Goal: Task Accomplishment & Management: Complete application form

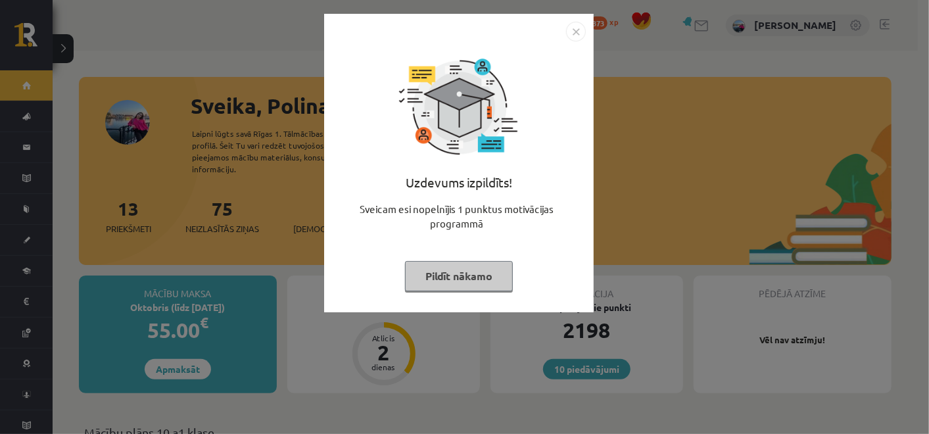
click at [580, 35] on img "Close" at bounding box center [576, 32] width 20 height 20
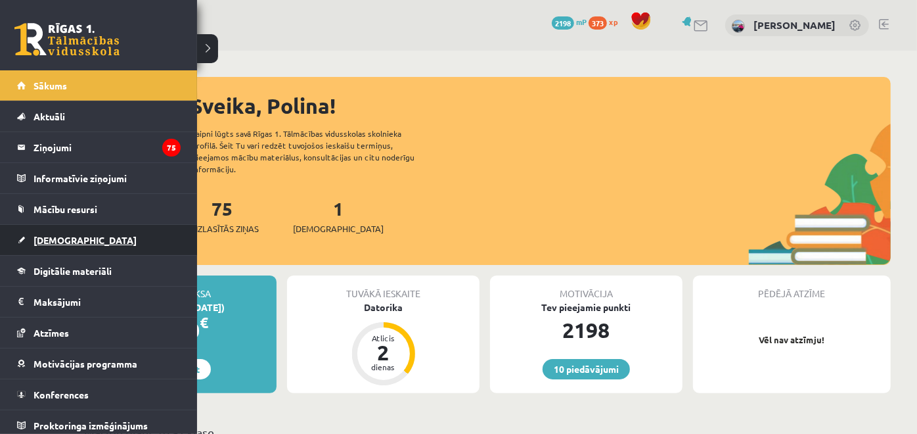
click at [43, 236] on span "[DEMOGRAPHIC_DATA]" at bounding box center [85, 240] width 103 height 12
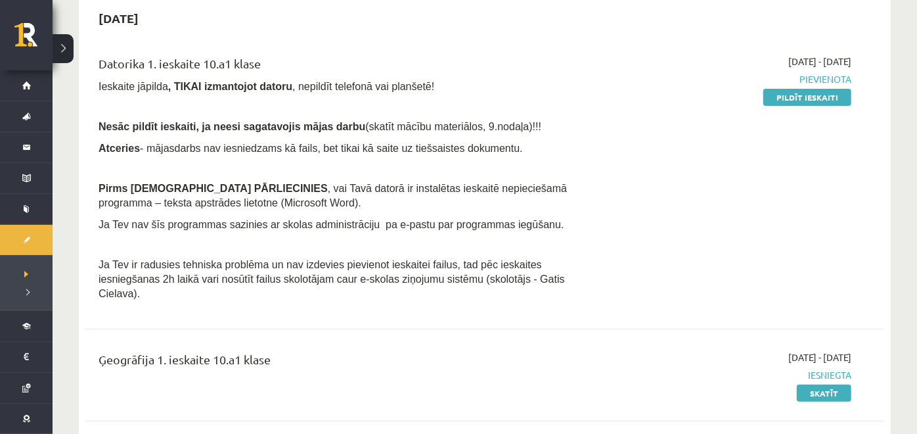
scroll to position [134, 0]
click at [809, 98] on link "Pildīt ieskaiti" at bounding box center [808, 96] width 88 height 17
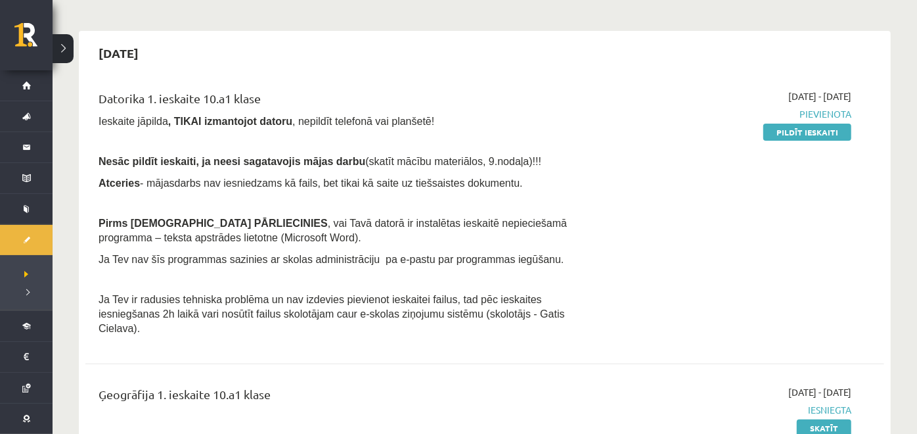
scroll to position [97, 0]
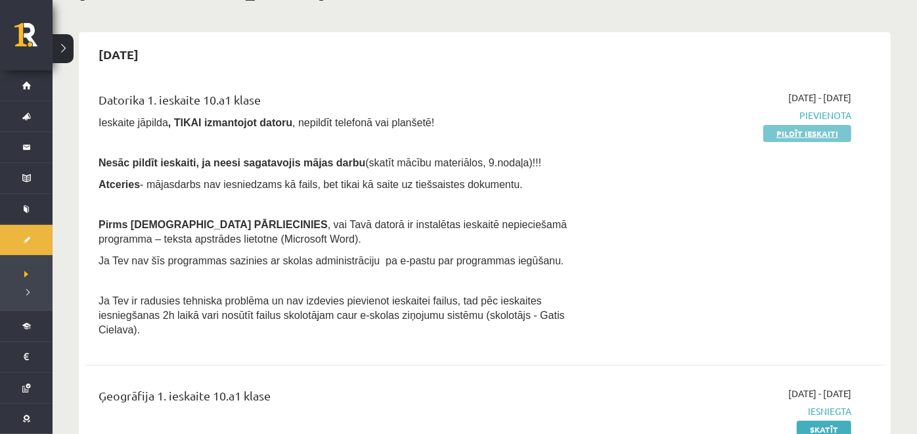
click at [801, 137] on link "Pildīt ieskaiti" at bounding box center [808, 133] width 88 height 17
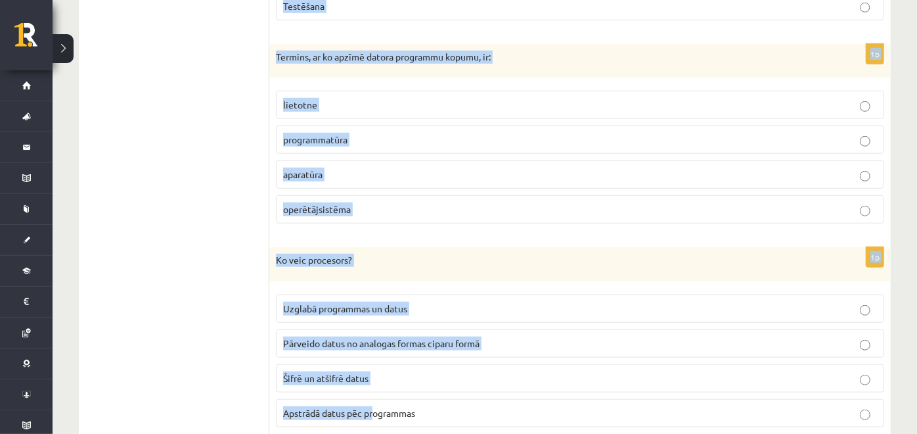
scroll to position [3770, 0]
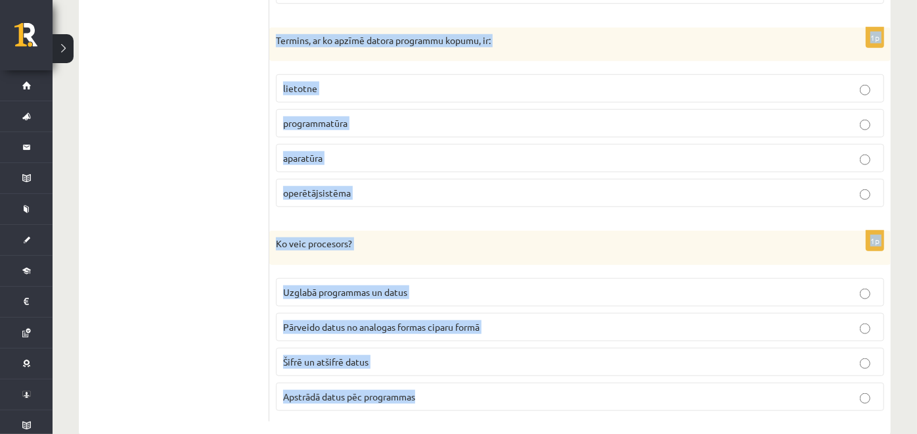
drag, startPoint x: 278, startPoint y: 81, endPoint x: 466, endPoint y: 383, distance: 356.0
copy form "Lo ipsum dolorsitametconsec, adipiscing, elit seddoeiu, te incididun utlabor et…"
click at [466, 148] on fieldset "lietotne programmatūra aparatūra operētājsistēma" at bounding box center [580, 139] width 609 height 143
drag, startPoint x: 272, startPoint y: 231, endPoint x: 453, endPoint y: 382, distance: 236.1
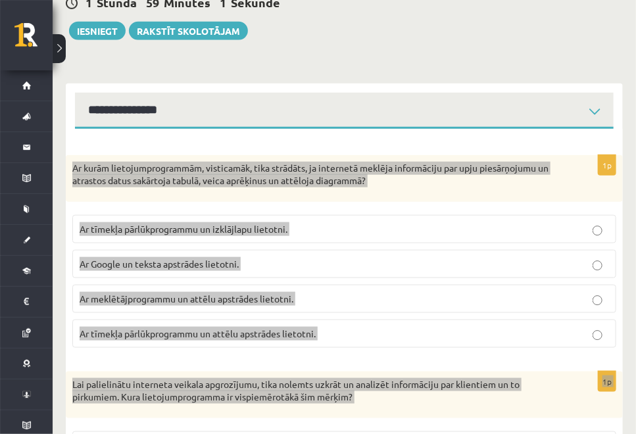
scroll to position [348, 0]
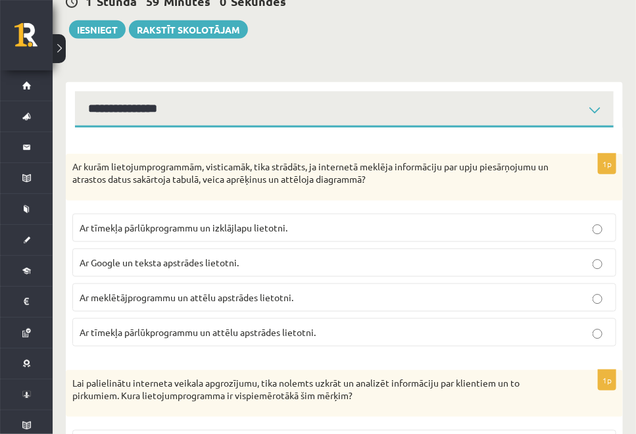
click at [296, 227] on p "Ar tīmekļa pārlūkprogrammu un izklājlapu lietotni." at bounding box center [344, 228] width 529 height 14
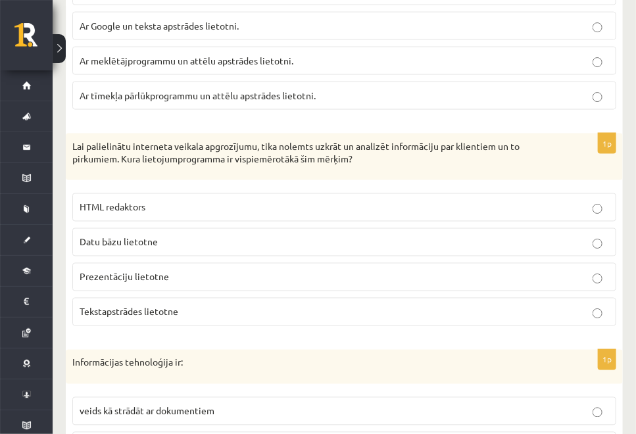
scroll to position [590, 0]
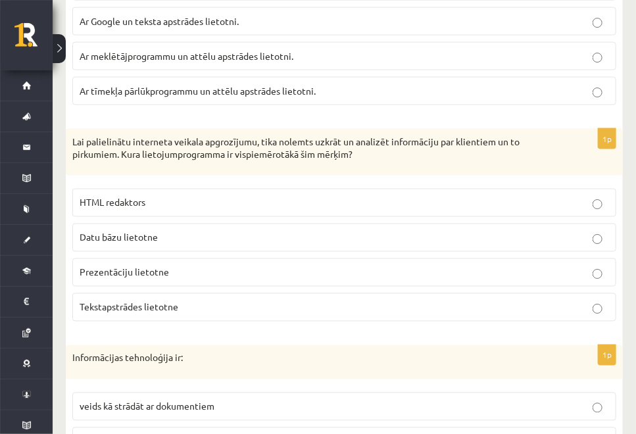
click at [178, 242] on label "Datu bāzu lietotne" at bounding box center [344, 237] width 544 height 28
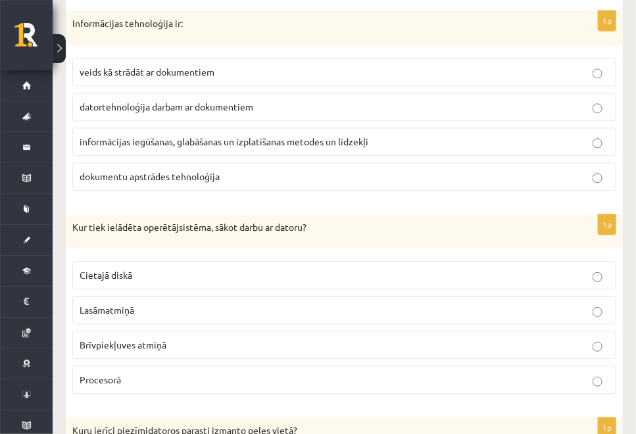
scroll to position [927, 0]
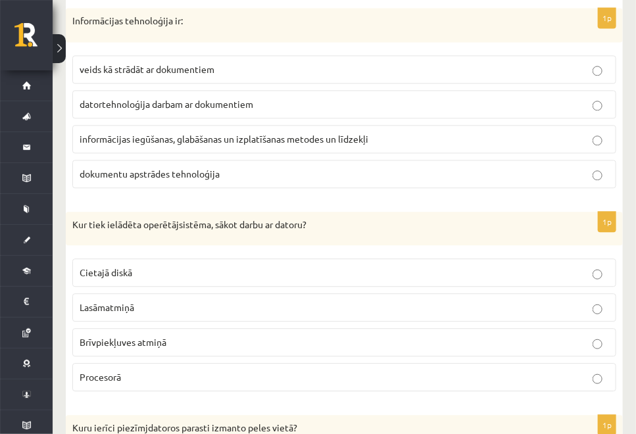
click at [397, 133] on p "informācijas iegūšanas, glabāšanas un izplatīšanas metodes un līdzekļi" at bounding box center [344, 139] width 529 height 14
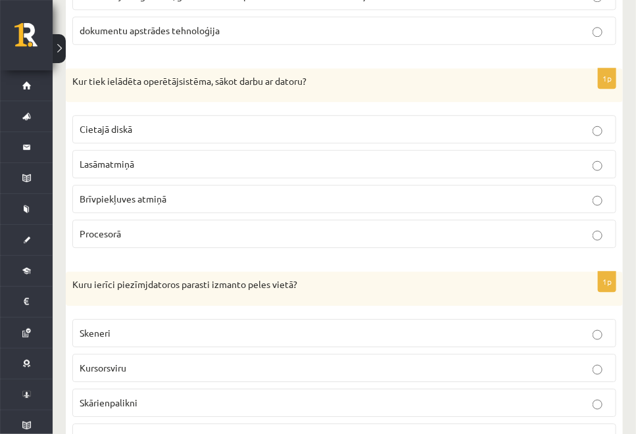
scroll to position [1071, 0]
click at [225, 191] on p "Brīvpiekļuves atmiņā" at bounding box center [344, 198] width 529 height 14
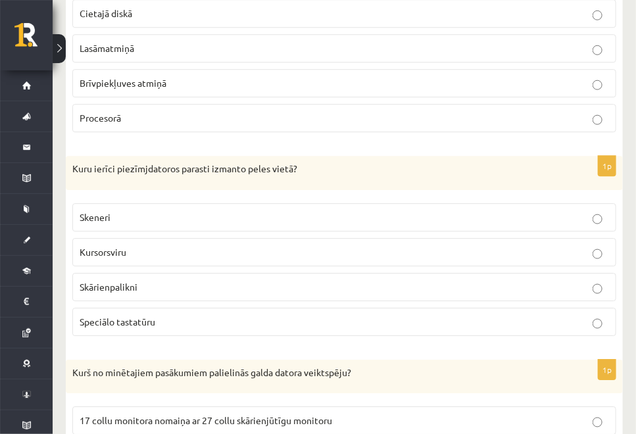
scroll to position [1186, 0]
click at [324, 279] on p "Skārienpalikni" at bounding box center [344, 286] width 529 height 14
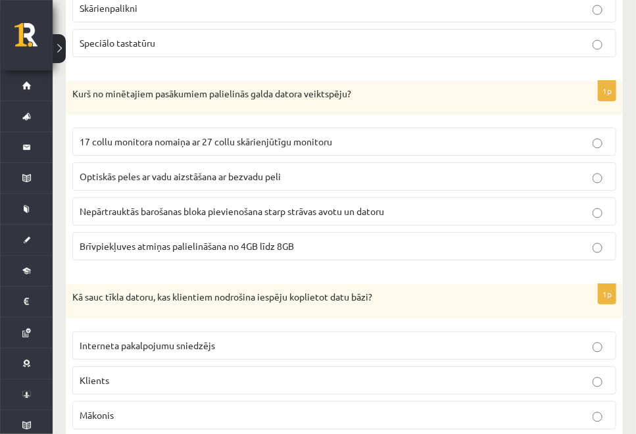
scroll to position [1466, 0]
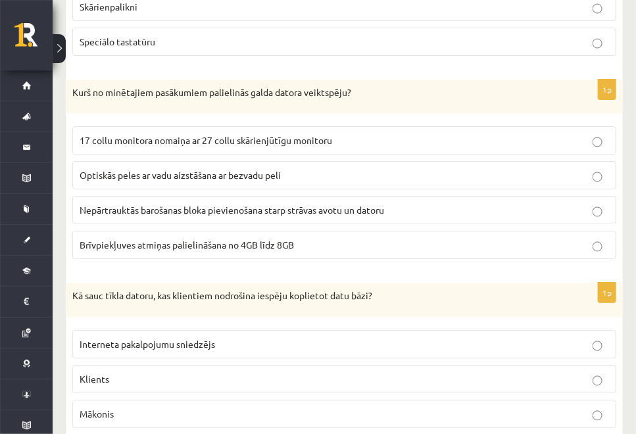
click at [271, 246] on label "Brīvpiekļuves atmiņas palielināšana no 4GB līdz 8GB" at bounding box center [344, 245] width 544 height 28
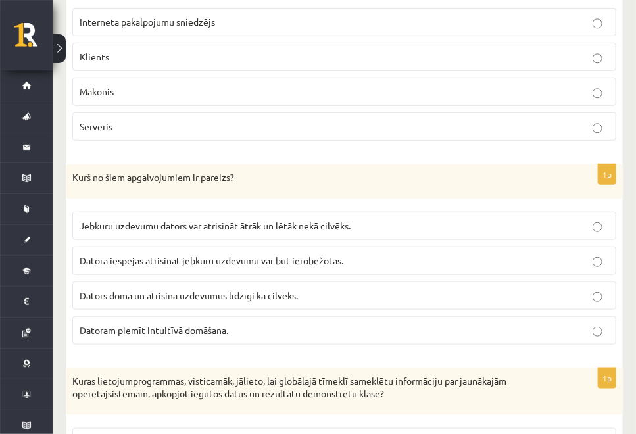
scroll to position [1793, 0]
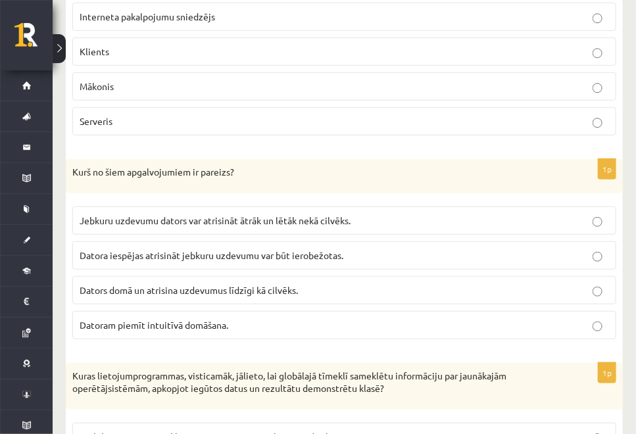
click at [278, 114] on p "Serveris" at bounding box center [344, 121] width 529 height 14
click at [383, 248] on p "Datora iespējas atrisināt jebkuru uzdevumu var būt ierobežotas." at bounding box center [344, 255] width 529 height 14
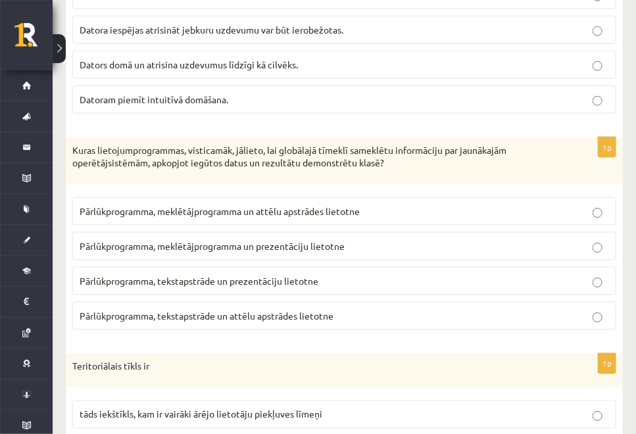
scroll to position [2020, 0]
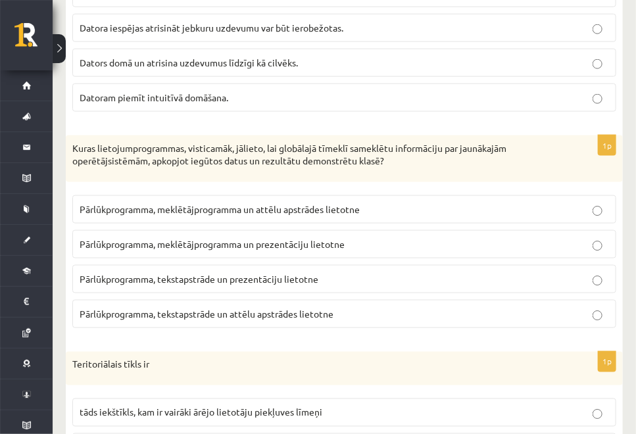
click at [373, 237] on p "Pārlūkprogramma, meklētājprogramma un prezentāciju lietotne" at bounding box center [344, 244] width 529 height 14
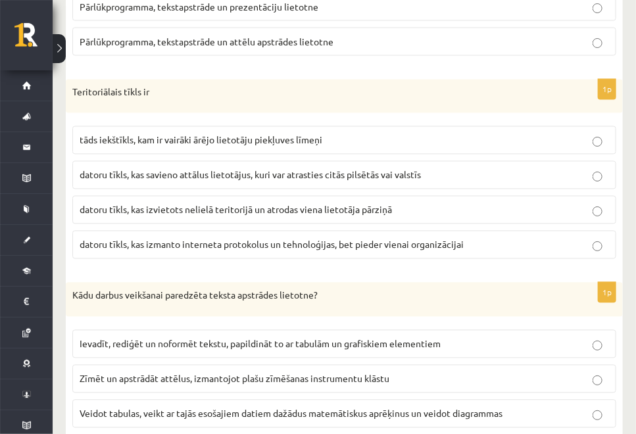
scroll to position [2304, 0]
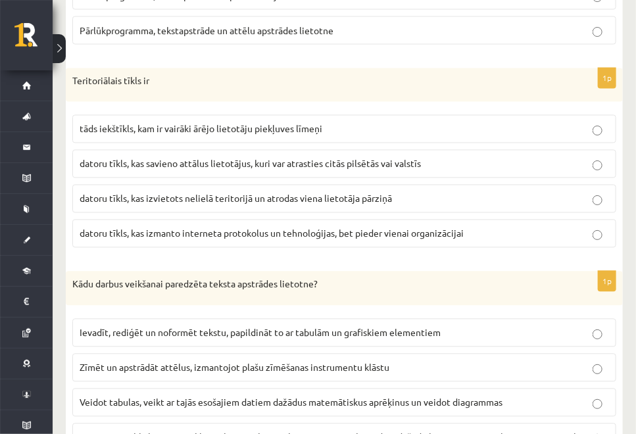
click at [373, 158] on span "datoru tīkls, kas savieno attālus lietotājus, kuri var atrasties citās pilsētās…" at bounding box center [250, 164] width 341 height 12
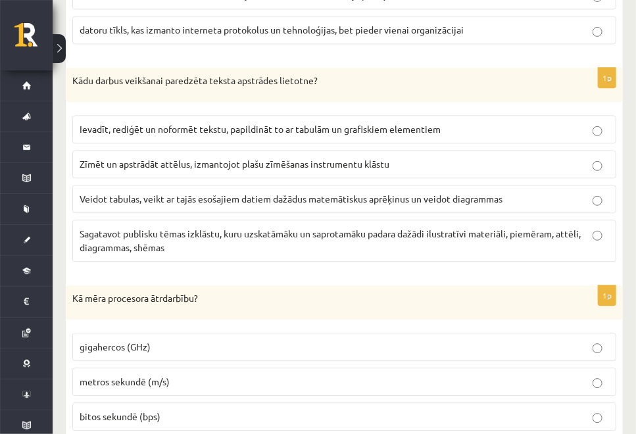
scroll to position [2508, 0]
click at [319, 122] on span "Ievadīt, rediģēt un noformēt tekstu, papildināt to ar tabulām un grafiskiem ele…" at bounding box center [260, 128] width 361 height 12
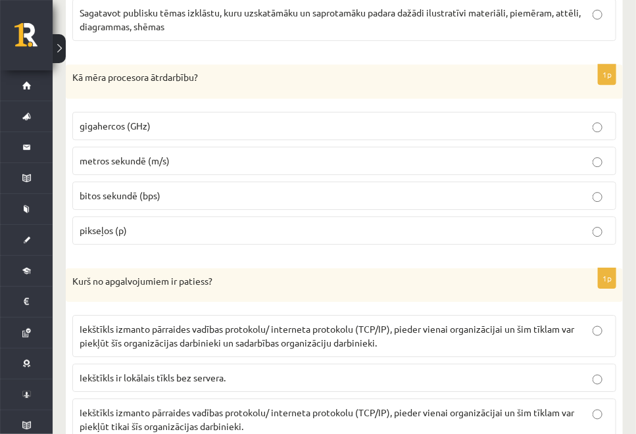
scroll to position [2737, 0]
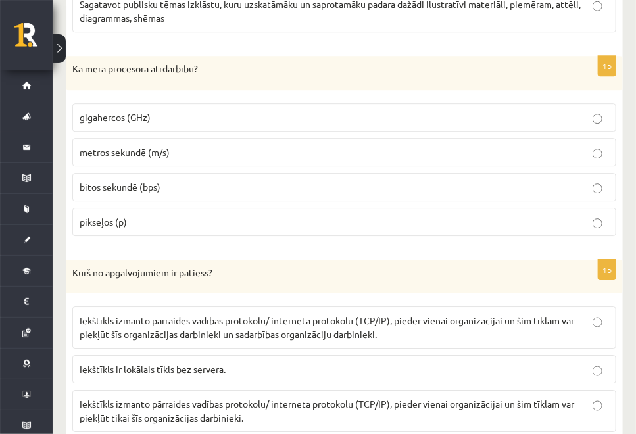
click at [187, 110] on p "gigahercos (GHz)" at bounding box center [344, 117] width 529 height 14
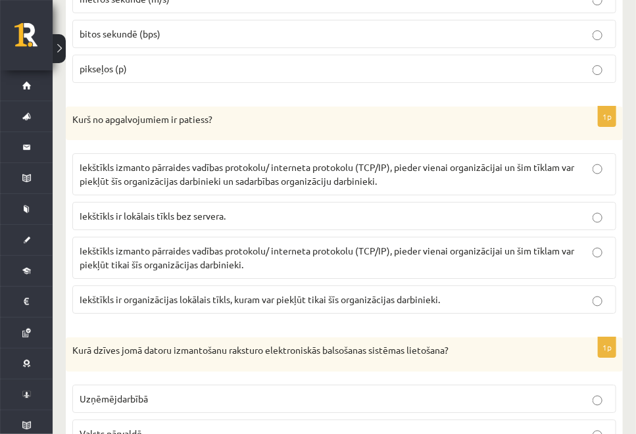
scroll to position [2892, 0]
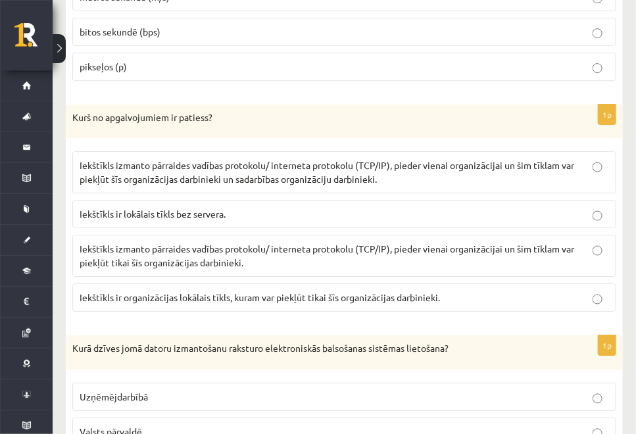
click at [304, 159] on span "Iekštīkls izmanto pārraides vadības protokolu/ interneta protokolu (TCP/IP), pi…" at bounding box center [327, 172] width 494 height 26
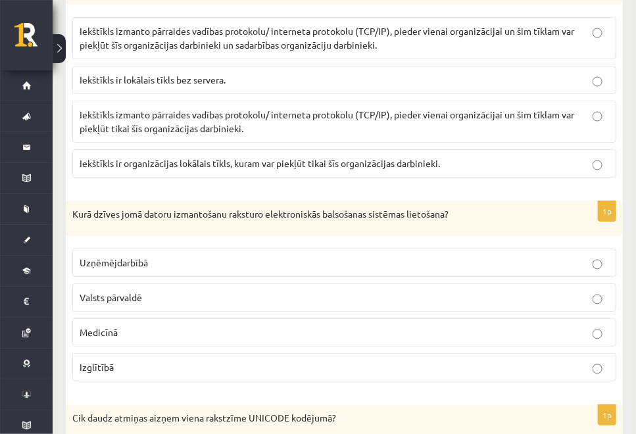
scroll to position [3026, 0]
click at [484, 290] on p "Valsts pārvaldē" at bounding box center [344, 297] width 529 height 14
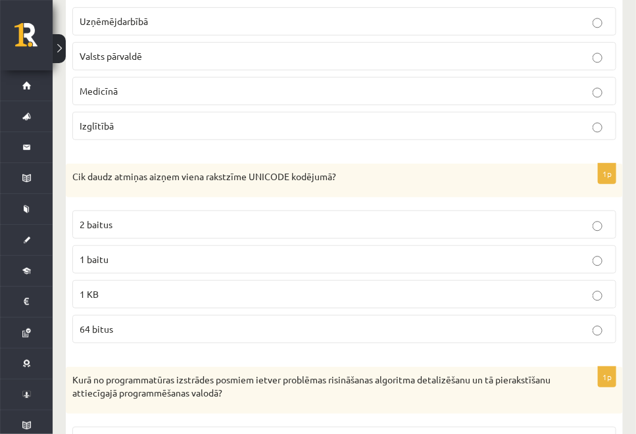
scroll to position [3370, 0]
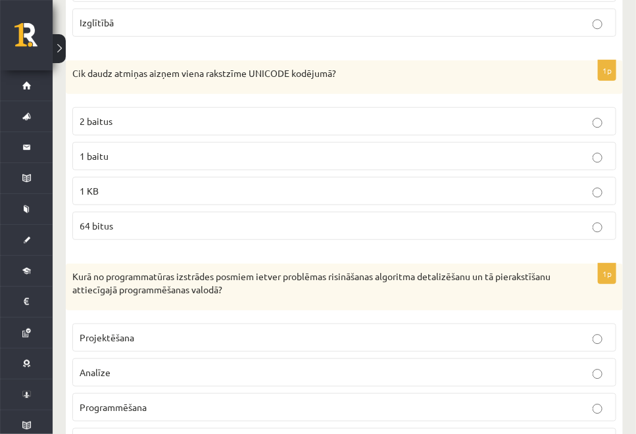
click at [396, 114] on p "2 baitus" at bounding box center [344, 121] width 529 height 14
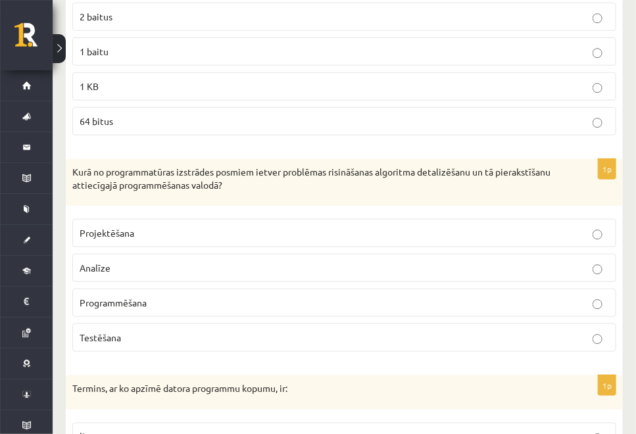
scroll to position [3475, 0]
click at [248, 288] on label "Programmēšana" at bounding box center [344, 302] width 544 height 28
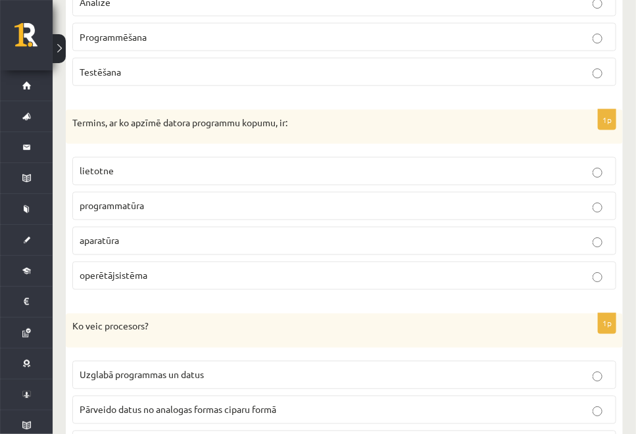
scroll to position [3740, 0]
click at [202, 199] on p "programmatūra" at bounding box center [344, 206] width 529 height 14
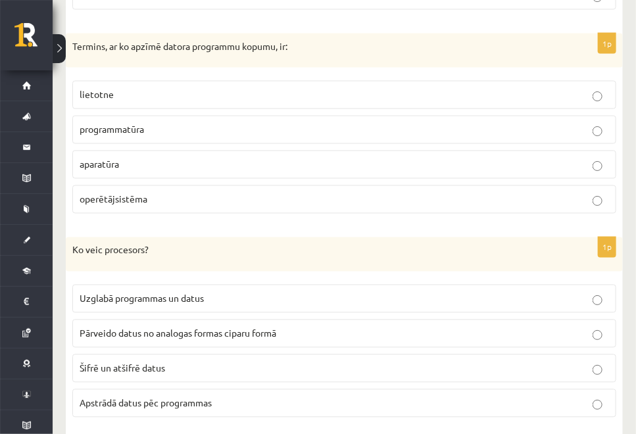
click at [252, 396] on p "Apstrādā datus pēc programmas" at bounding box center [344, 403] width 529 height 14
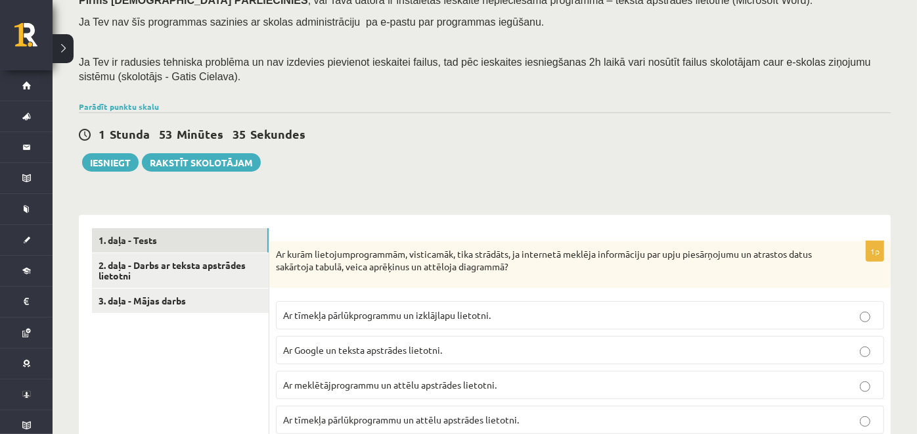
scroll to position [209, 0]
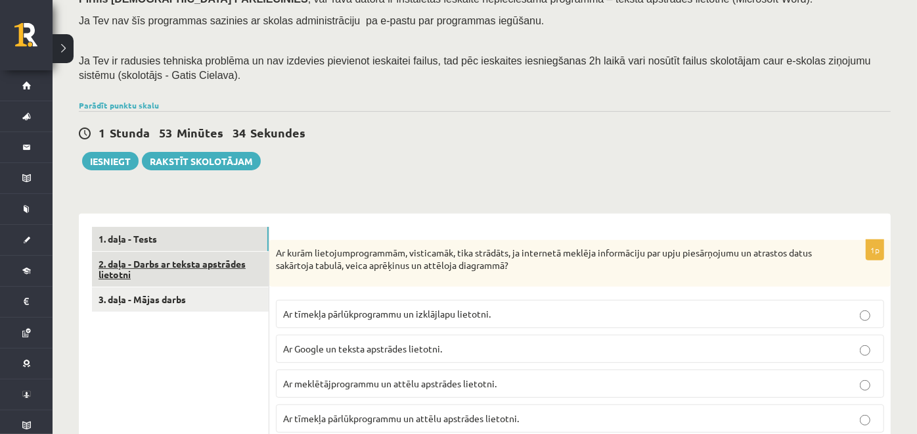
click at [197, 264] on link "2. daļa - Darbs ar teksta apstrādes lietotni" at bounding box center [180, 269] width 177 height 35
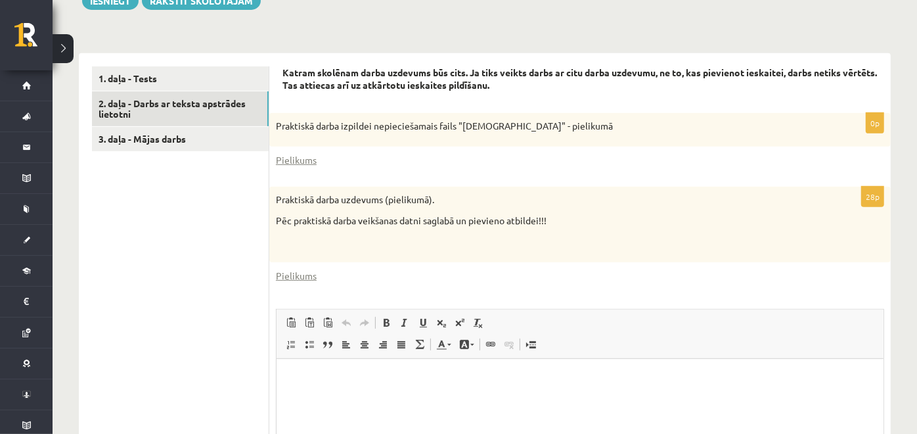
scroll to position [369, 0]
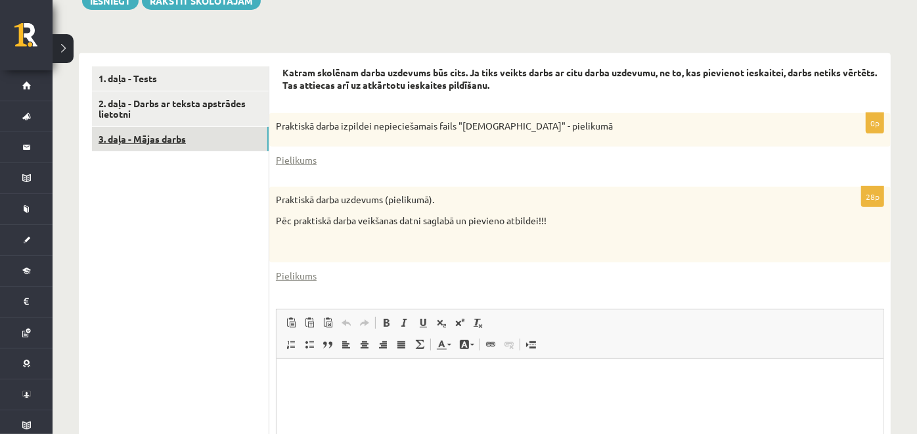
click at [147, 127] on link "3. daļa - Mājas darbs" at bounding box center [180, 139] width 177 height 24
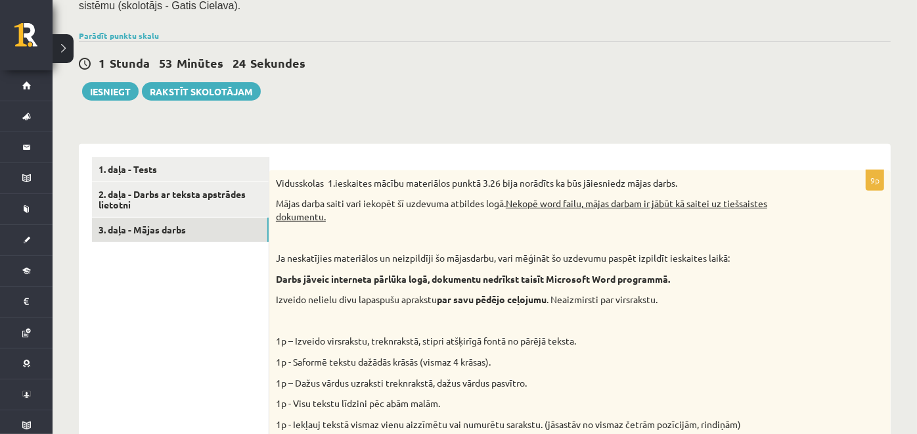
scroll to position [276, 0]
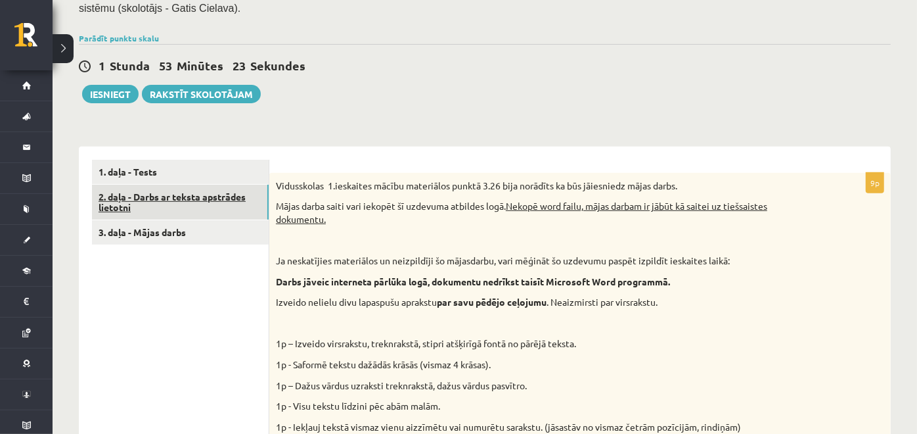
click at [181, 195] on link "2. daļa - Darbs ar teksta apstrādes lietotni" at bounding box center [180, 202] width 177 height 35
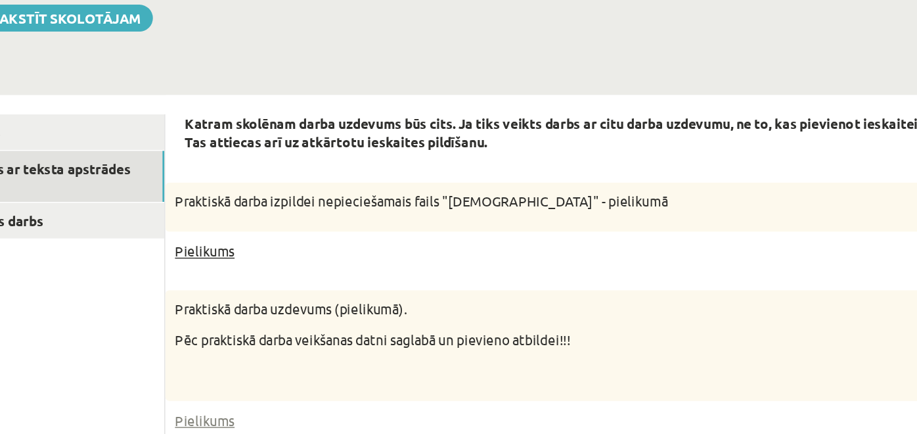
click at [301, 258] on link "Pielikums" at bounding box center [296, 253] width 41 height 14
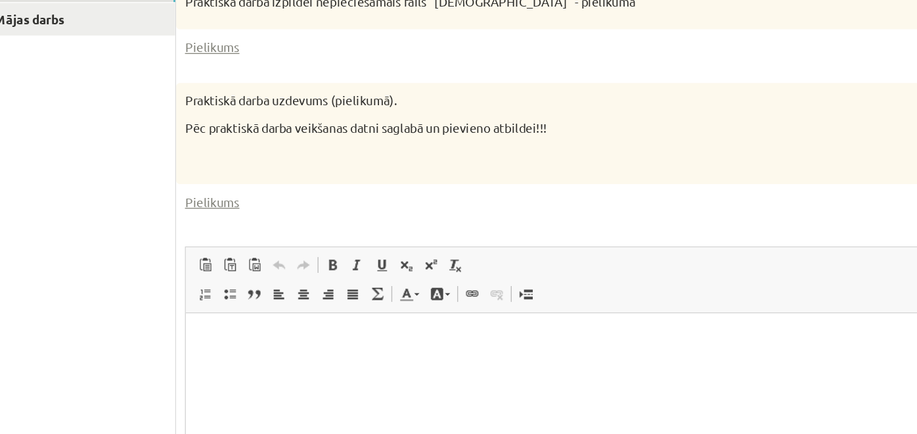
scroll to position [405, 0]
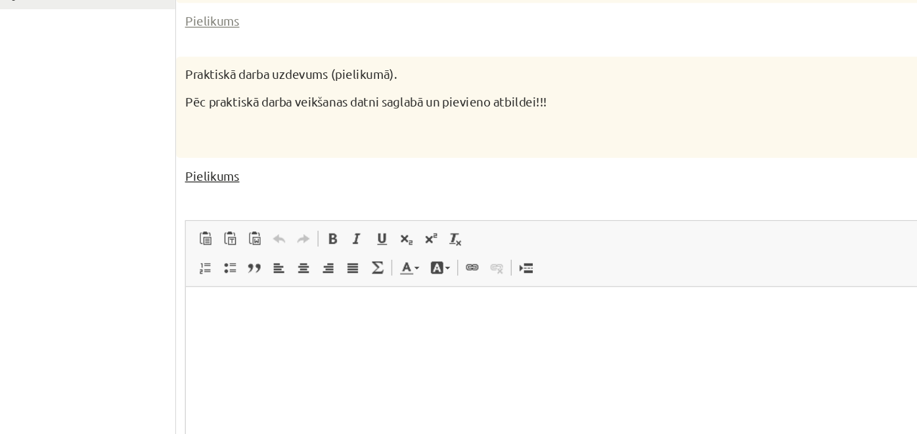
click at [295, 242] on link "Pielikums" at bounding box center [296, 240] width 41 height 14
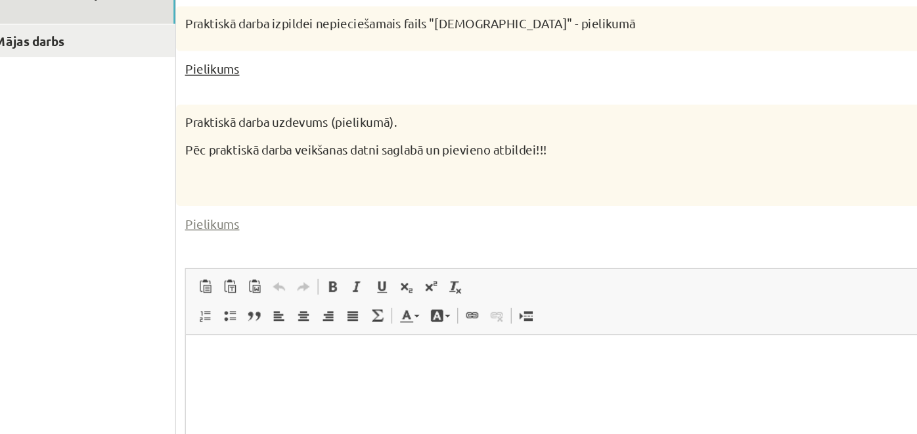
click at [303, 128] on link "Pielikums" at bounding box center [296, 125] width 41 height 14
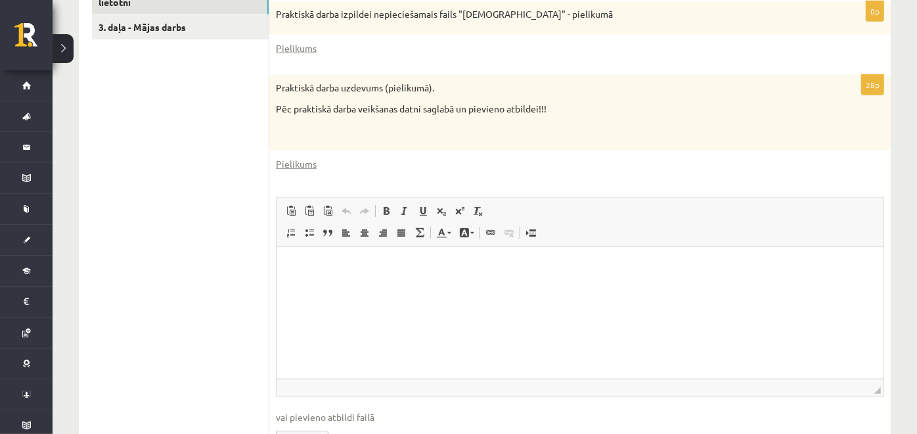
scroll to position [481, 0]
click at [313, 281] on html at bounding box center [579, 267] width 607 height 40
drag, startPoint x: 313, startPoint y: 281, endPoint x: 199, endPoint y: 221, distance: 128.8
click at [276, 247] on html at bounding box center [579, 267] width 607 height 40
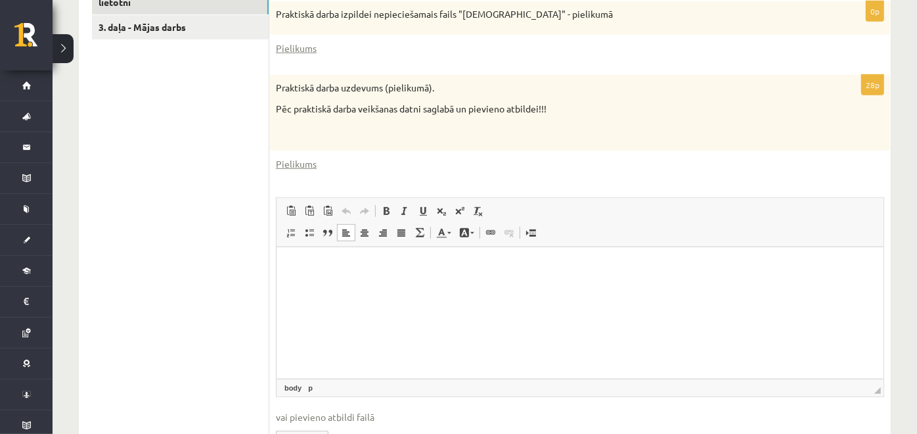
scroll to position [556, 0]
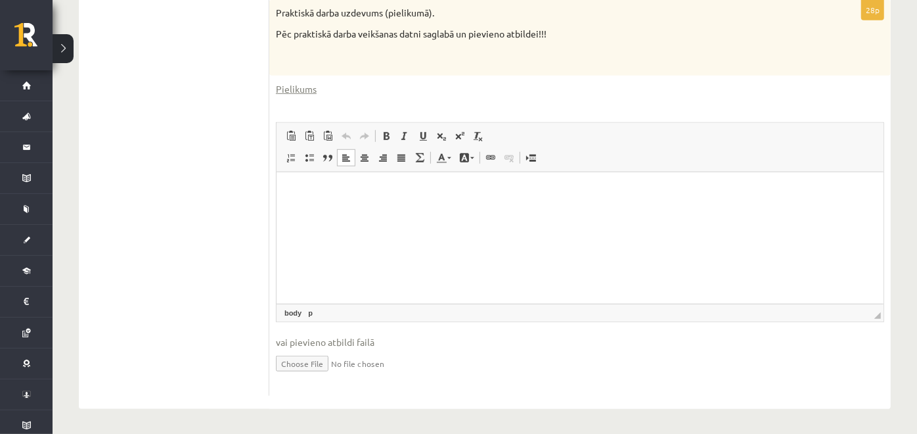
click at [290, 360] on input "file" at bounding box center [580, 362] width 609 height 27
click at [298, 361] on input "file" at bounding box center [580, 362] width 609 height 27
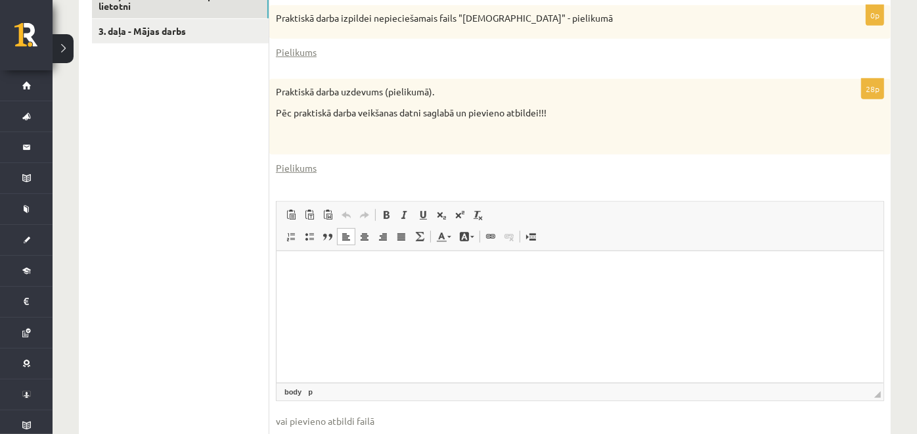
scroll to position [478, 0]
click at [314, 264] on p "Editor, wiswyg-editor-user-answer-47024727628380" at bounding box center [579, 270] width 581 height 14
click at [398, 271] on link "**********" at bounding box center [343, 269] width 108 height 9
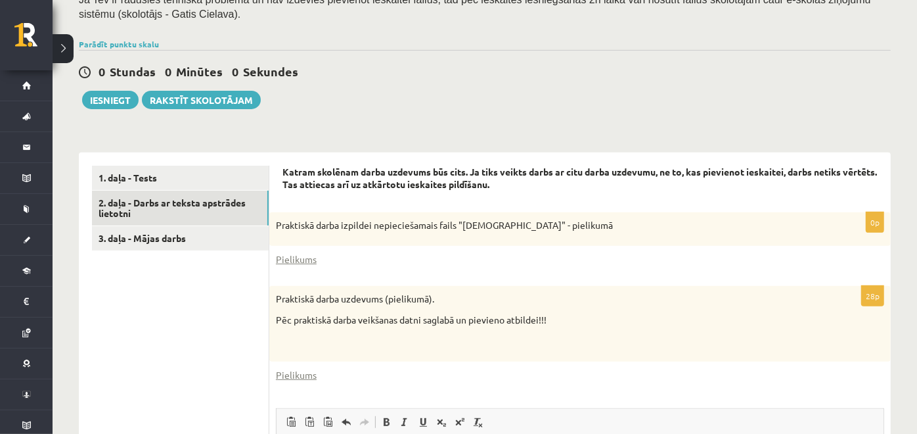
scroll to position [268, 0]
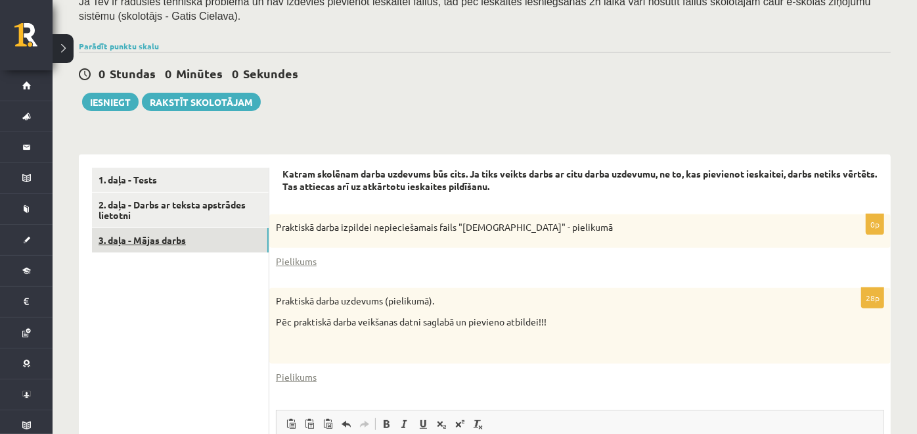
click at [182, 228] on link "3. daļa - Mājas darbs" at bounding box center [180, 240] width 177 height 24
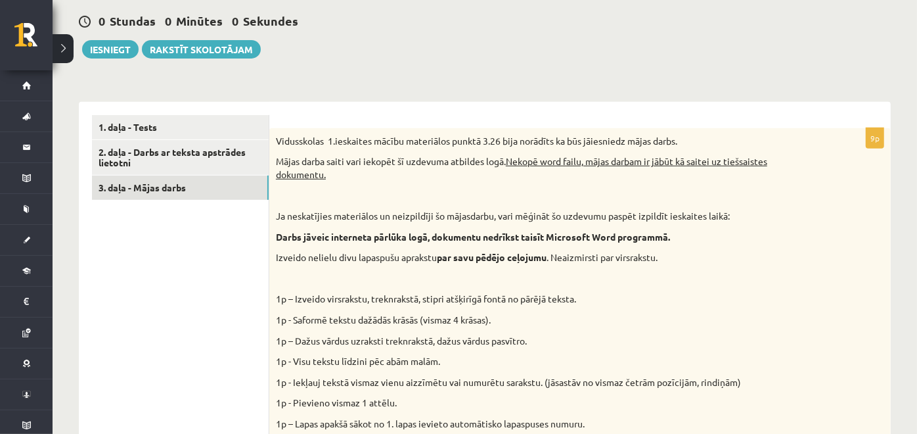
scroll to position [319, 0]
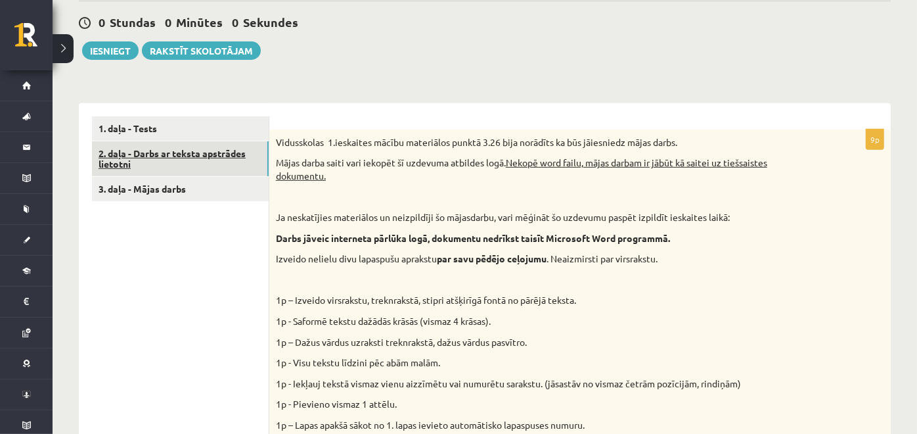
click at [197, 152] on link "2. daļa - Darbs ar teksta apstrādes lietotni" at bounding box center [180, 158] width 177 height 35
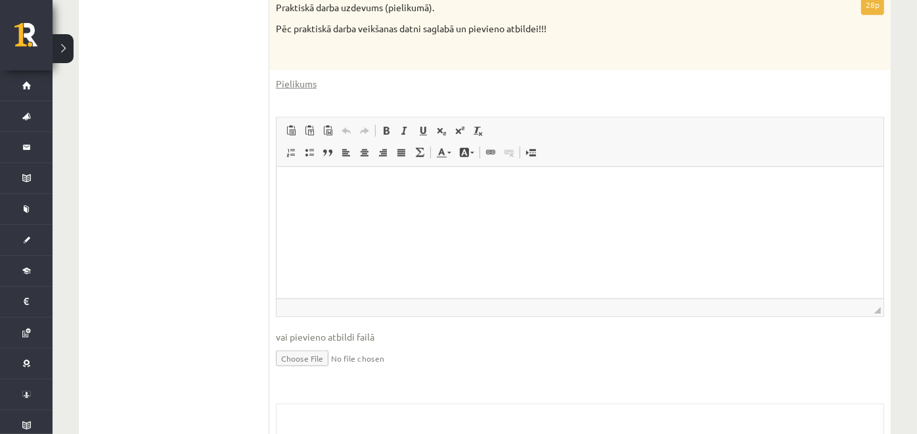
scroll to position [692, 0]
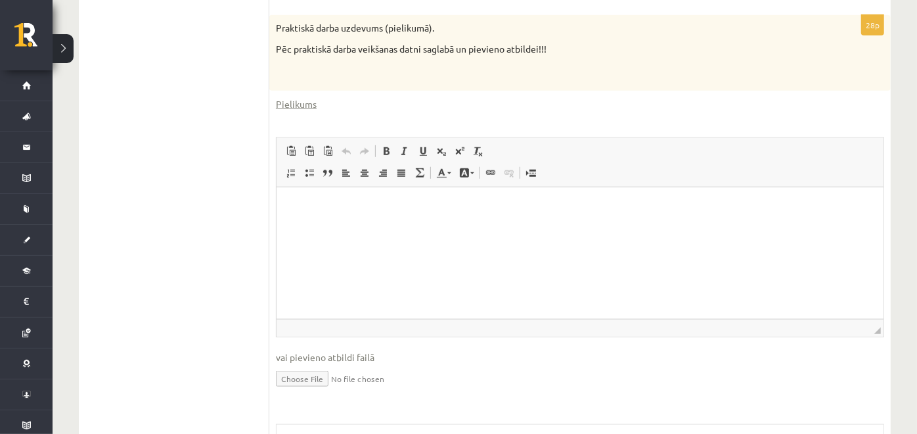
click at [300, 227] on html at bounding box center [579, 207] width 607 height 40
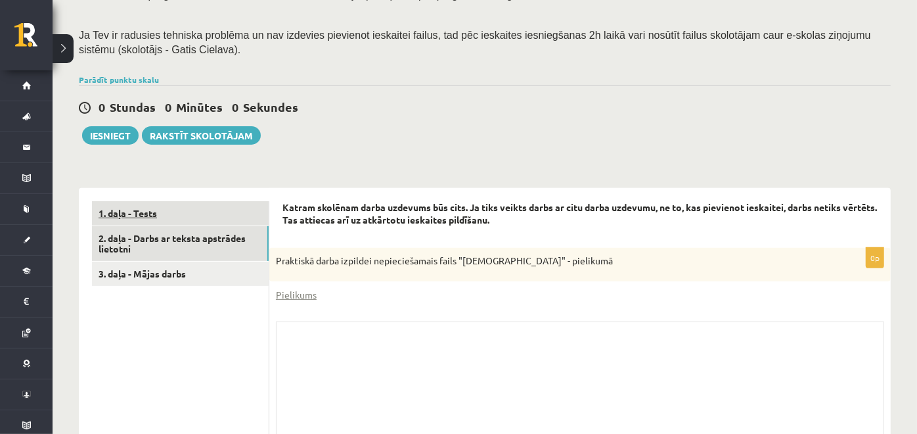
scroll to position [232, 0]
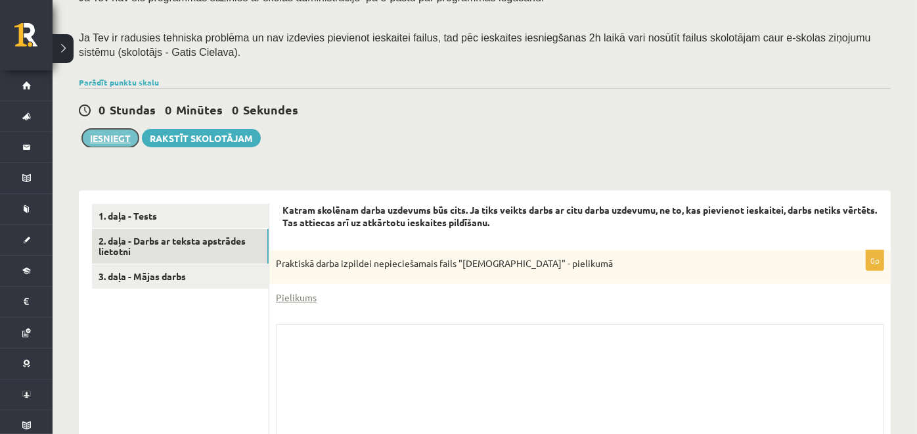
click at [108, 129] on button "Iesniegt" at bounding box center [110, 138] width 57 height 18
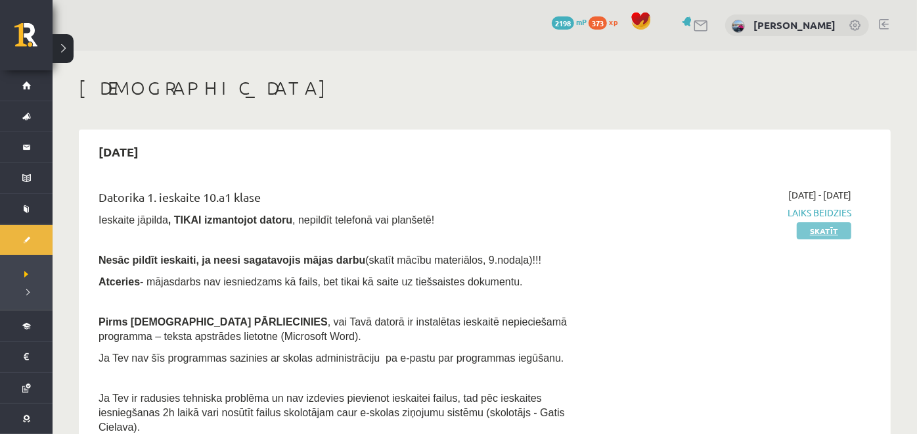
click at [827, 227] on link "Skatīt" at bounding box center [824, 230] width 55 height 17
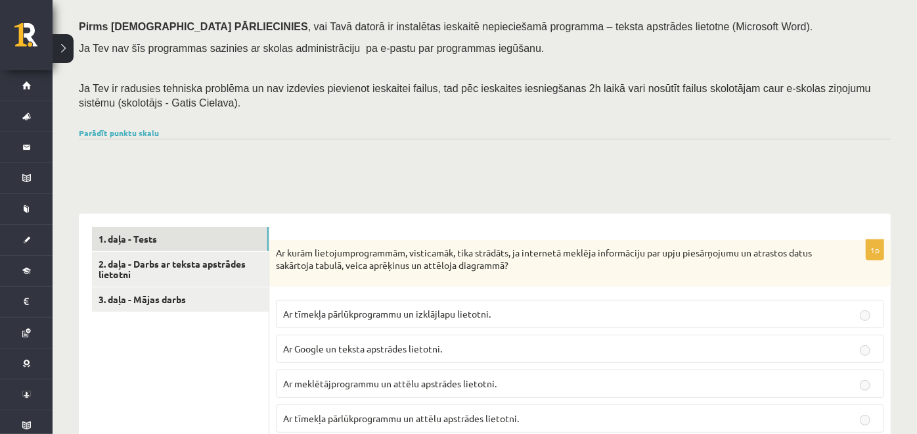
scroll to position [184, 0]
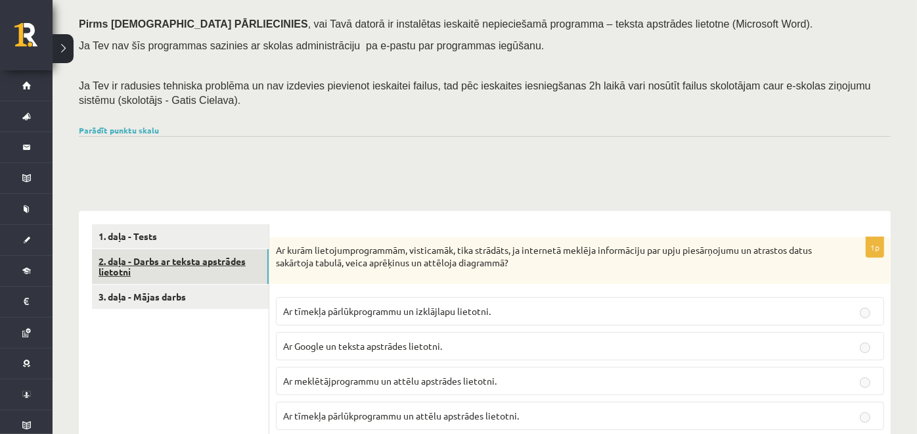
click at [193, 262] on link "2. daļa - Darbs ar teksta apstrādes lietotni" at bounding box center [180, 266] width 177 height 35
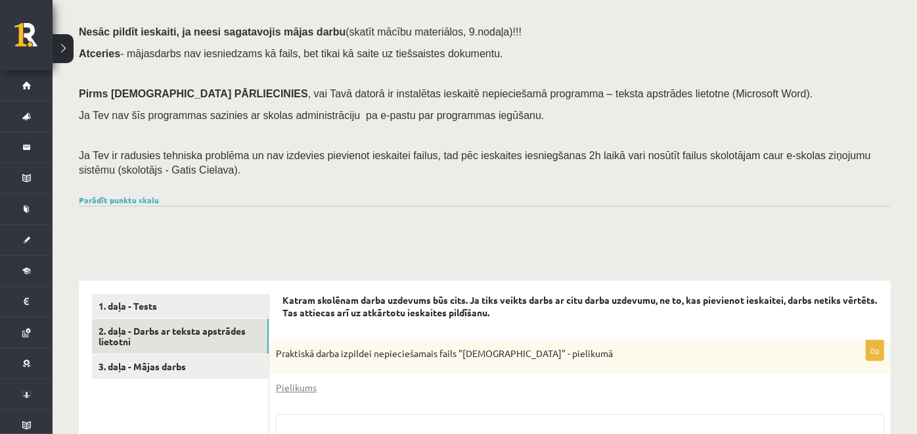
scroll to position [107, 0]
